Goal: Information Seeking & Learning: Check status

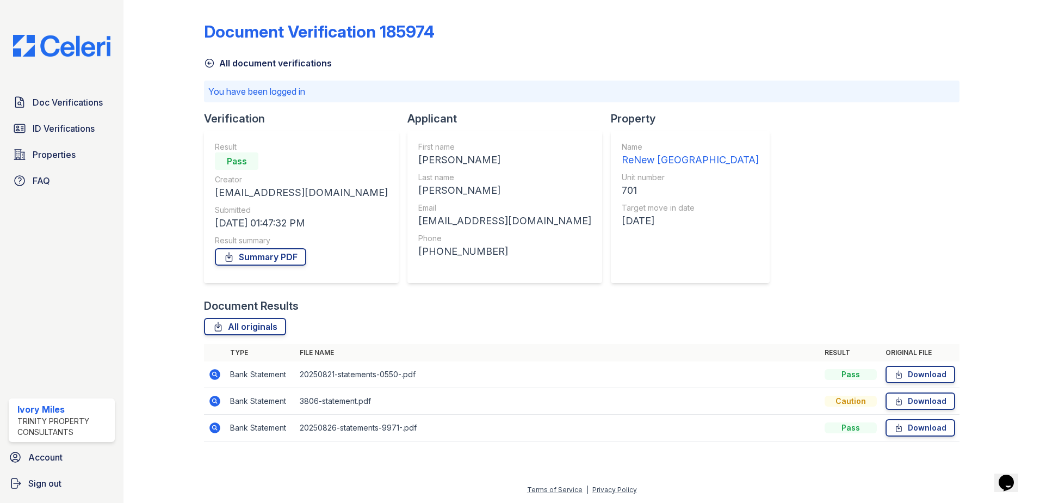
click at [211, 64] on icon at bounding box center [209, 63] width 11 height 11
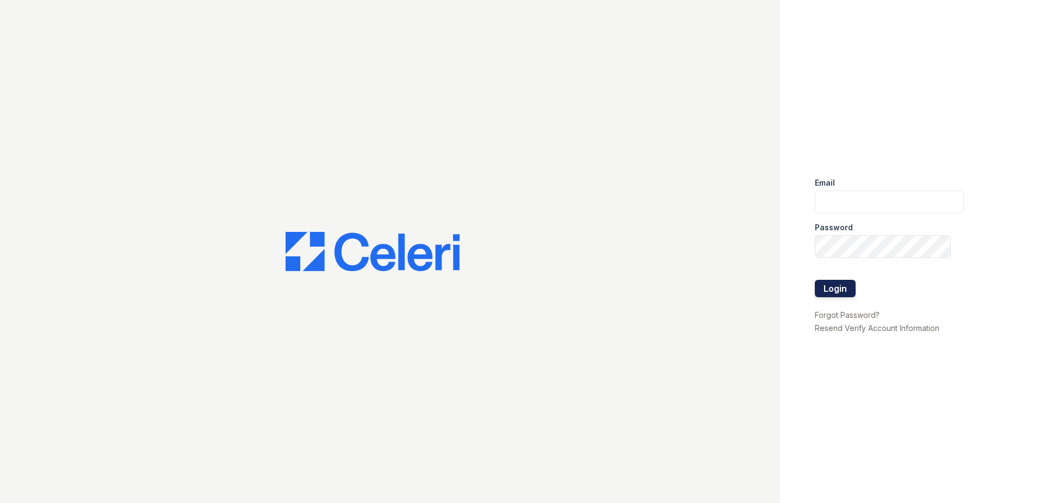
type input "imiles@trinity-pm.com"
click at [839, 288] on button "Login" at bounding box center [835, 288] width 41 height 17
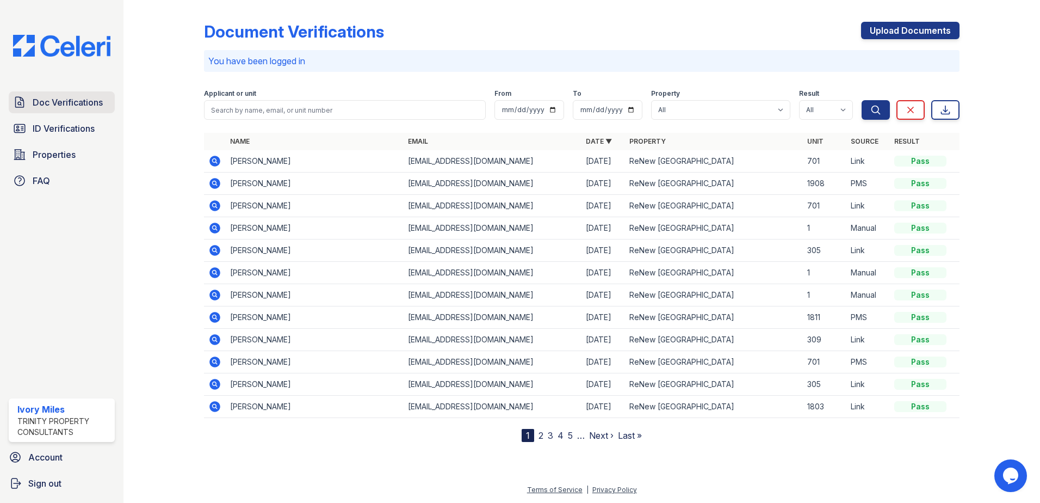
click at [51, 107] on span "Doc Verifications" at bounding box center [68, 102] width 70 height 13
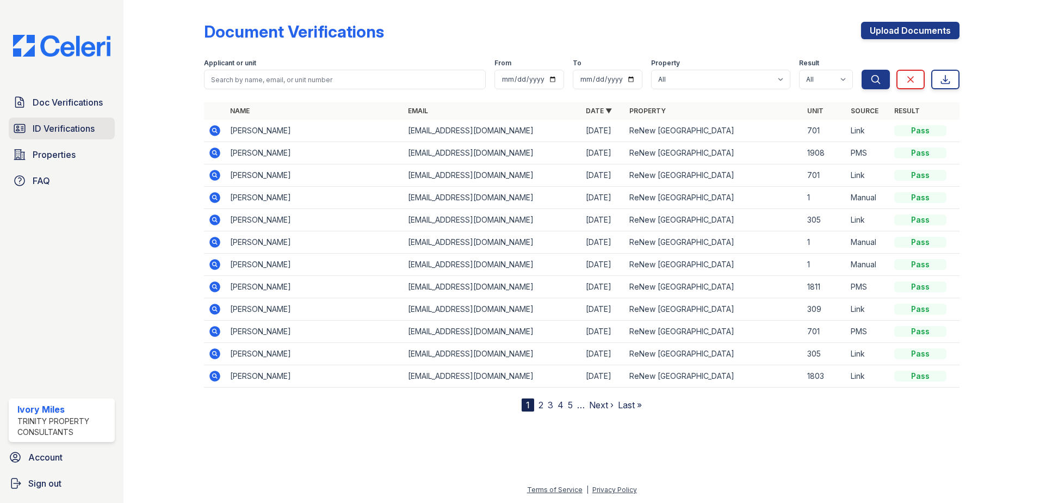
click at [44, 135] on link "ID Verifications" at bounding box center [62, 128] width 106 height 22
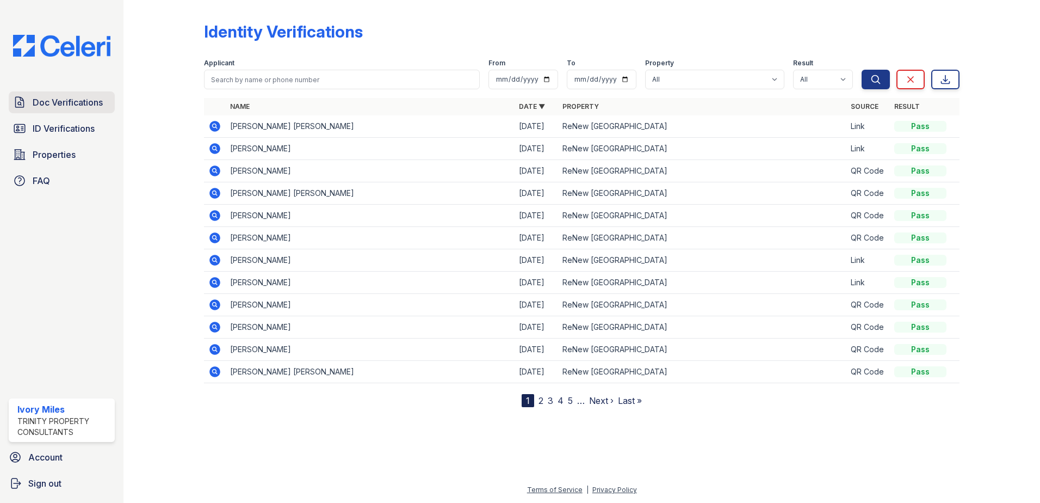
click at [84, 112] on link "Doc Verifications" at bounding box center [62, 102] width 106 height 22
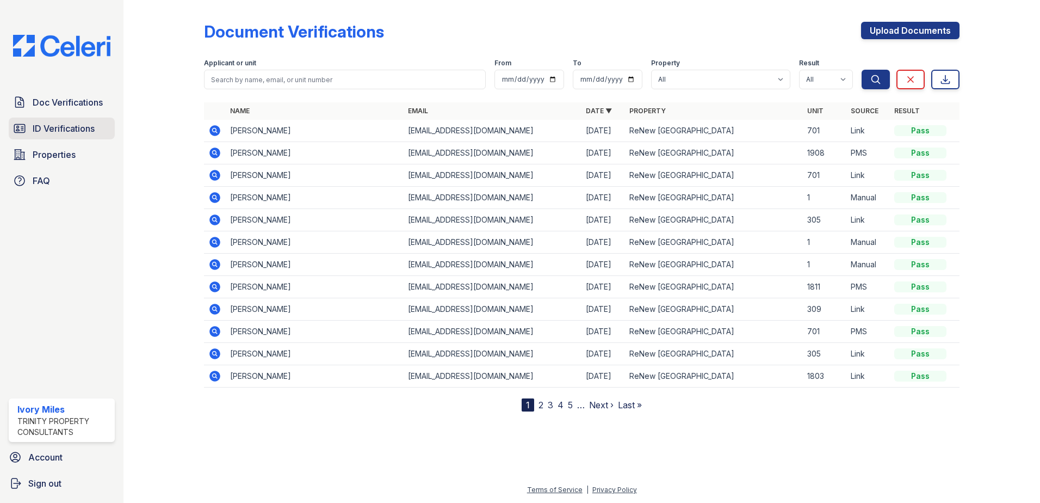
click at [73, 125] on span "ID Verifications" at bounding box center [64, 128] width 62 height 13
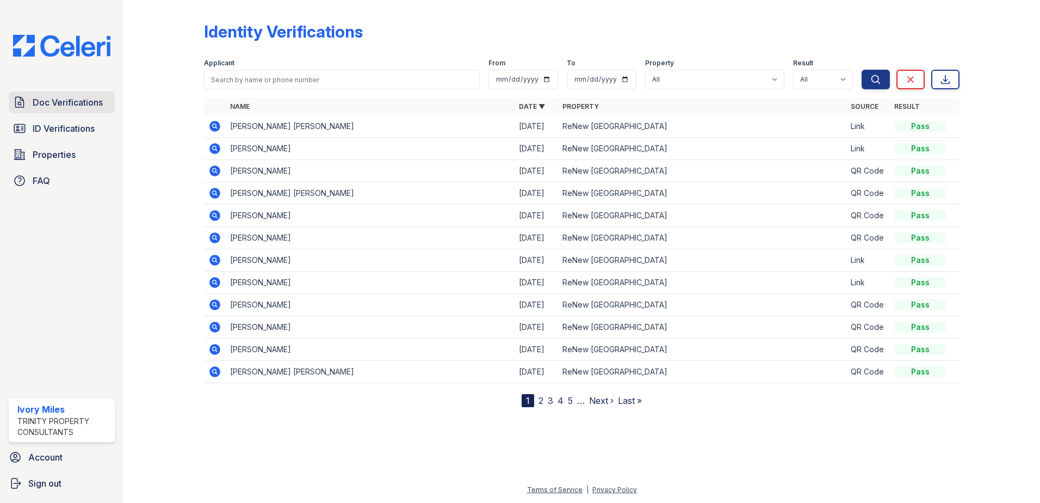
click at [67, 110] on link "Doc Verifications" at bounding box center [62, 102] width 106 height 22
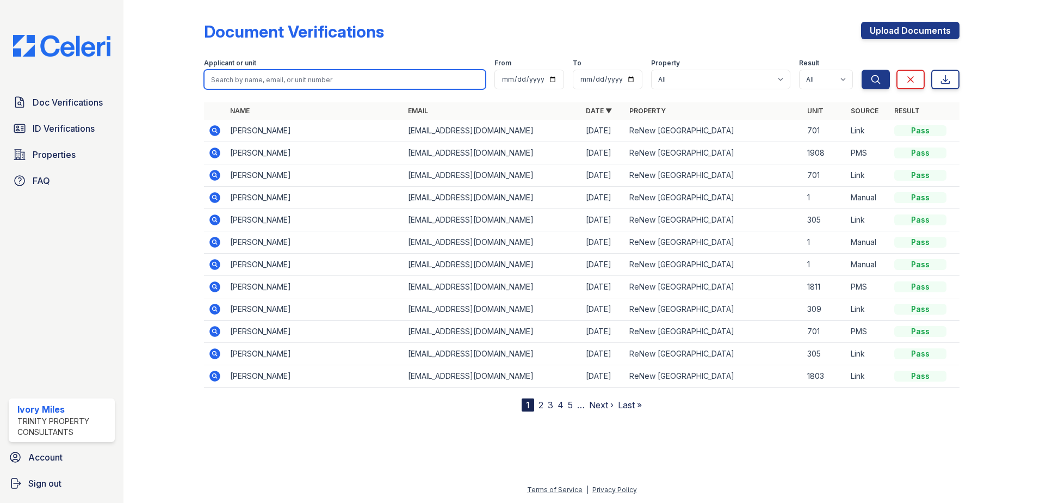
click at [273, 80] on input "search" at bounding box center [345, 80] width 282 height 20
type input "okeefe"
click at [862, 70] on button "Search" at bounding box center [876, 80] width 28 height 20
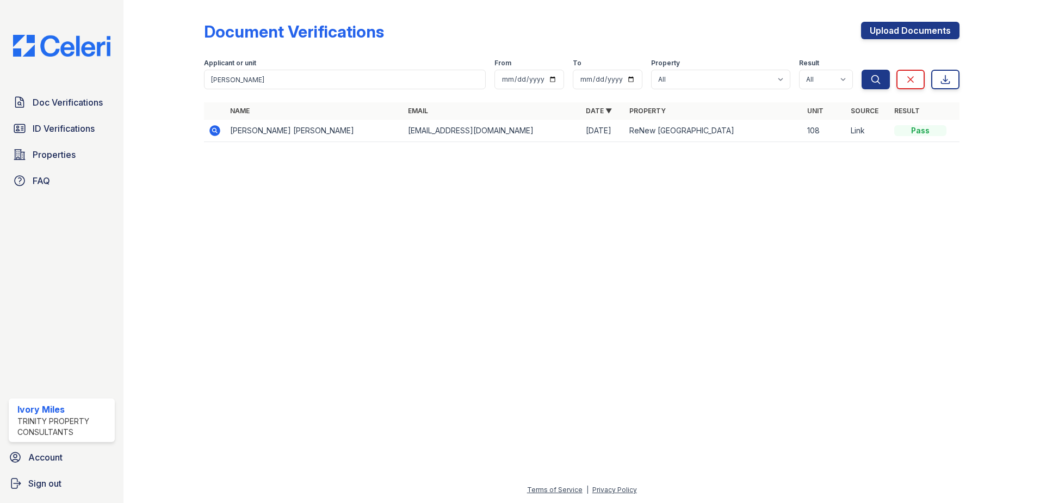
click at [217, 131] on icon at bounding box center [214, 130] width 13 height 13
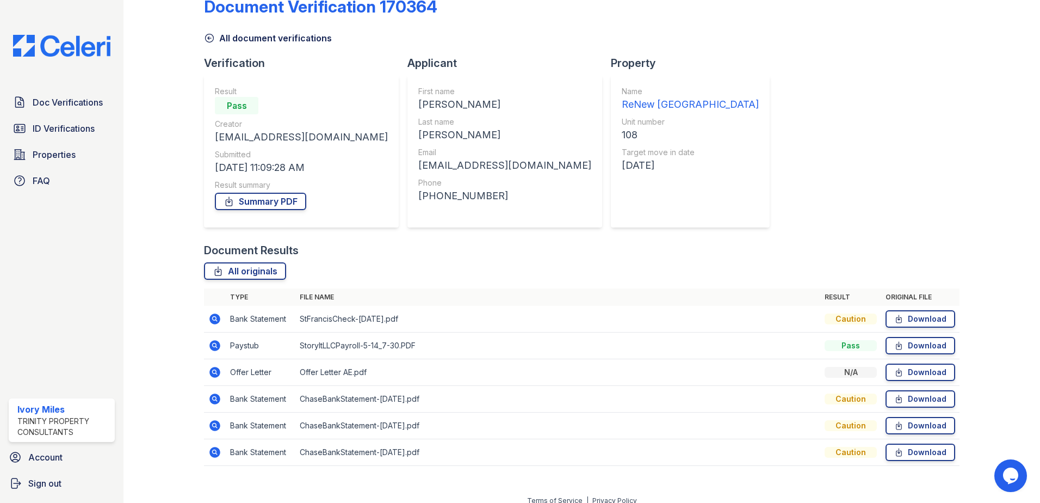
scroll to position [36, 0]
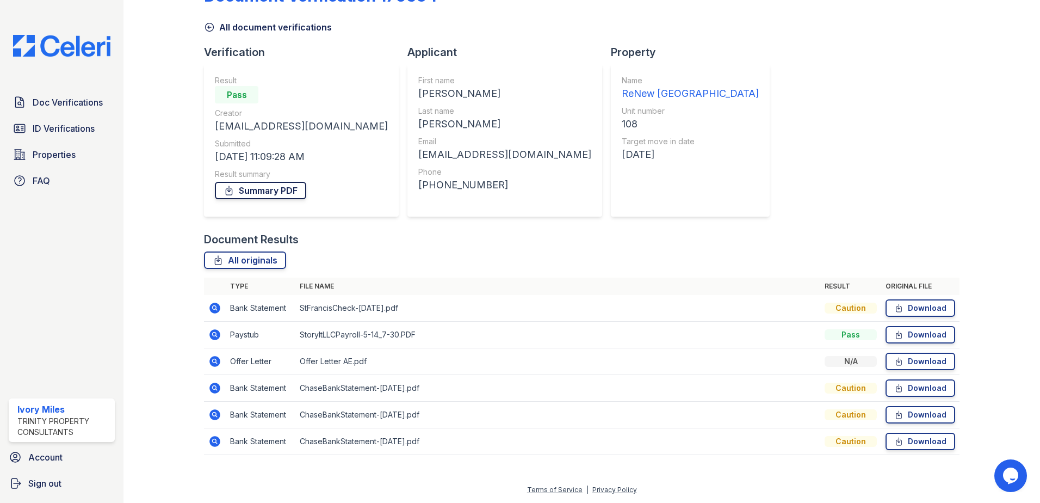
click at [274, 191] on link "Summary PDF" at bounding box center [260, 190] width 91 height 17
click at [221, 360] on icon at bounding box center [214, 361] width 13 height 13
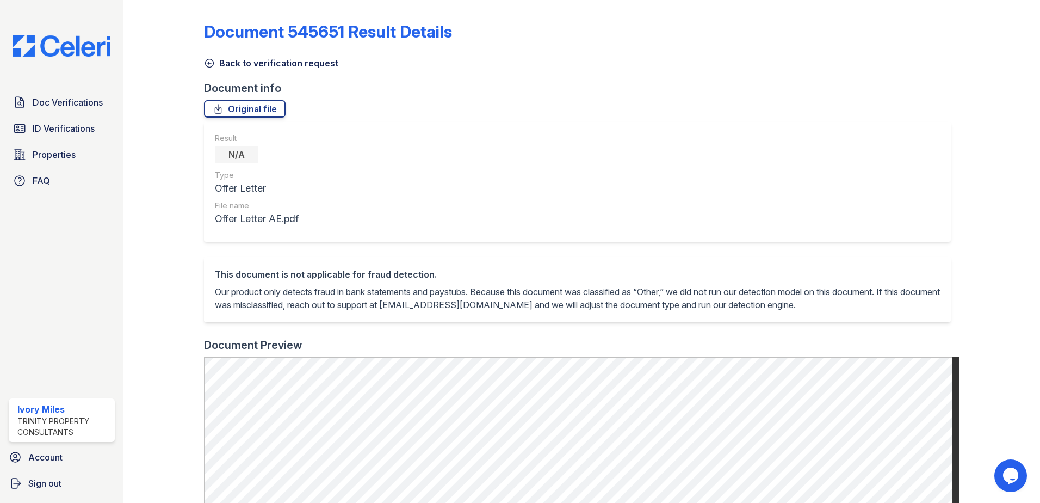
click at [202, 60] on div at bounding box center [172, 431] width 63 height 855
click at [206, 62] on icon at bounding box center [209, 63] width 11 height 11
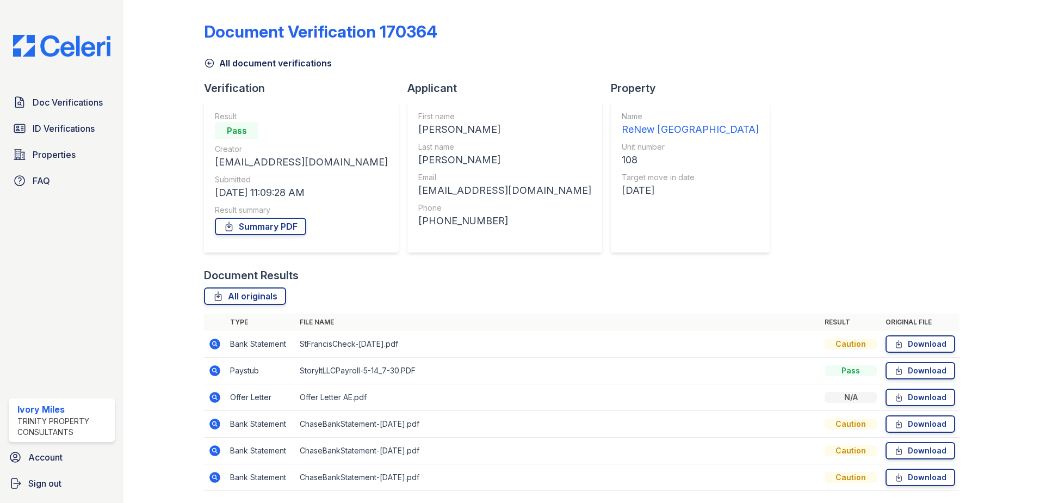
scroll to position [36, 0]
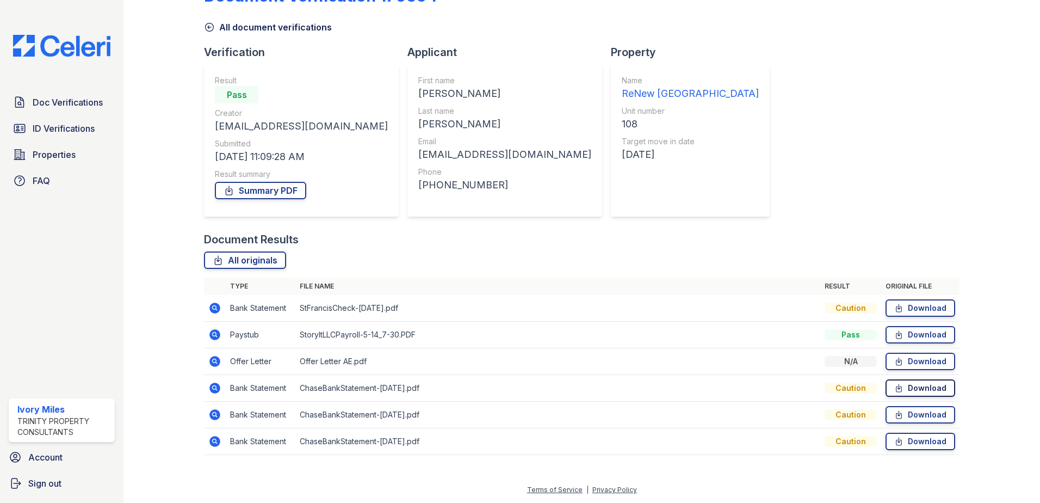
click at [919, 396] on link "Download" at bounding box center [921, 387] width 70 height 17
click at [939, 415] on link "Download" at bounding box center [921, 414] width 70 height 17
click at [924, 441] on link "Download" at bounding box center [921, 440] width 70 height 17
click at [211, 27] on icon at bounding box center [209, 27] width 11 height 11
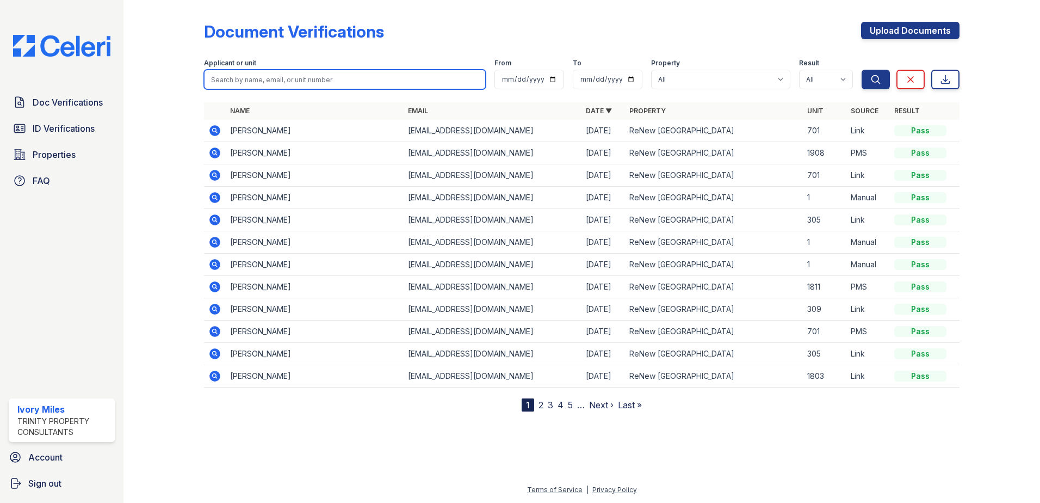
click at [332, 83] on input "search" at bounding box center [345, 80] width 282 height 20
click at [344, 82] on input "search" at bounding box center [345, 80] width 282 height 20
type input "[PERSON_NAME]"
click at [862, 70] on button "Search" at bounding box center [876, 80] width 28 height 20
